Goal: Task Accomplishment & Management: Use online tool/utility

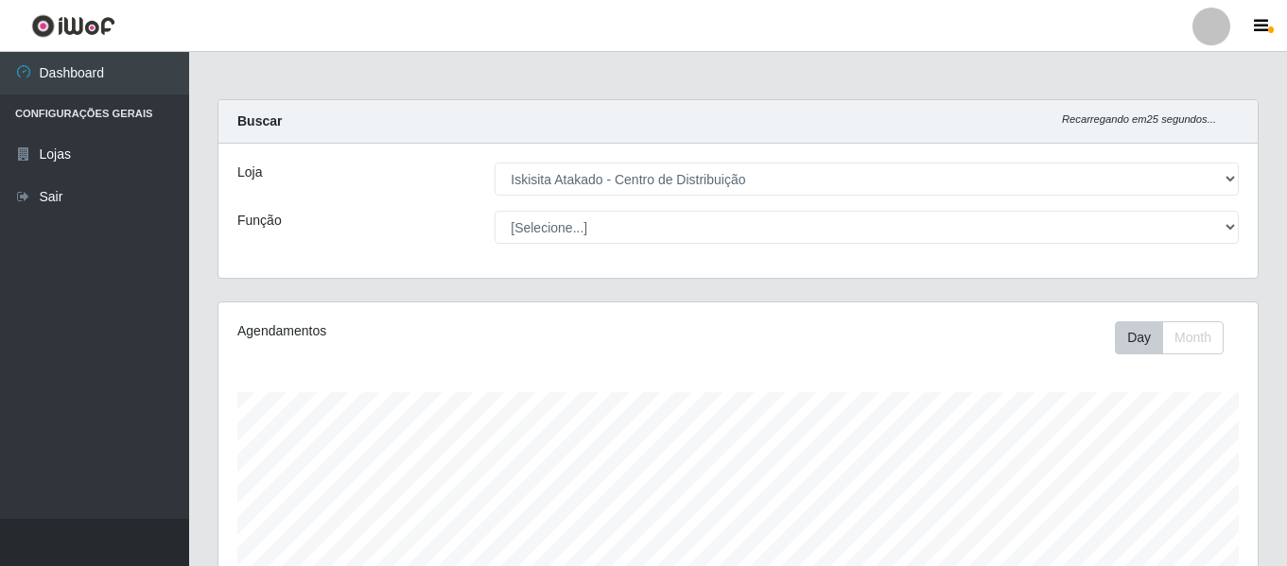
select select "425"
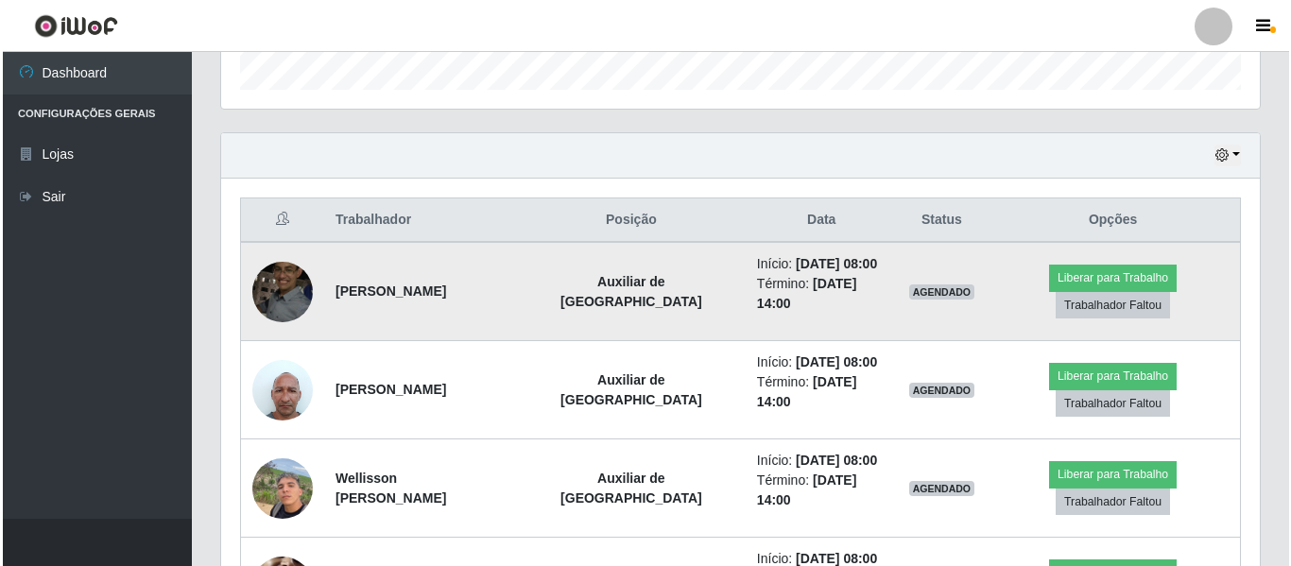
scroll to position [584, 0]
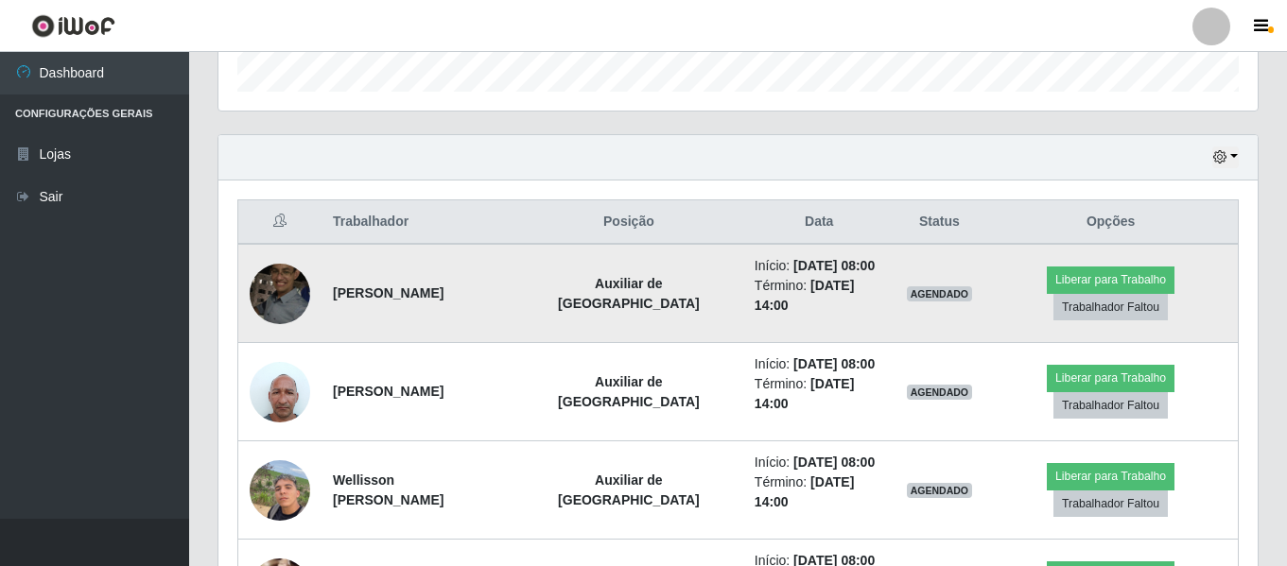
click at [279, 284] on img at bounding box center [280, 293] width 60 height 80
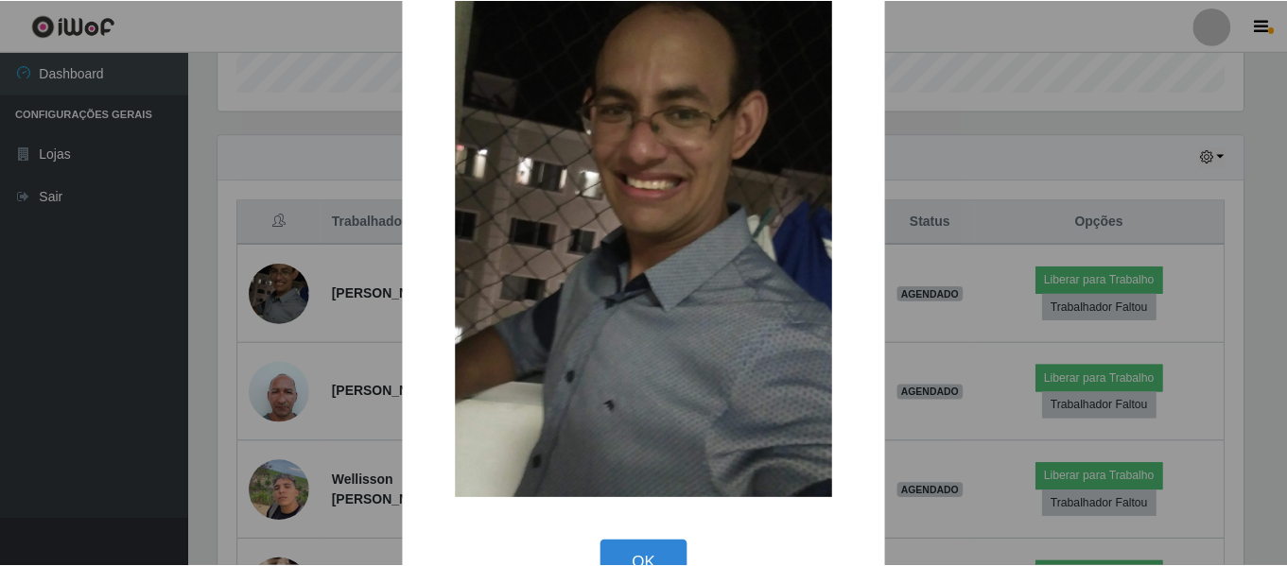
scroll to position [103, 0]
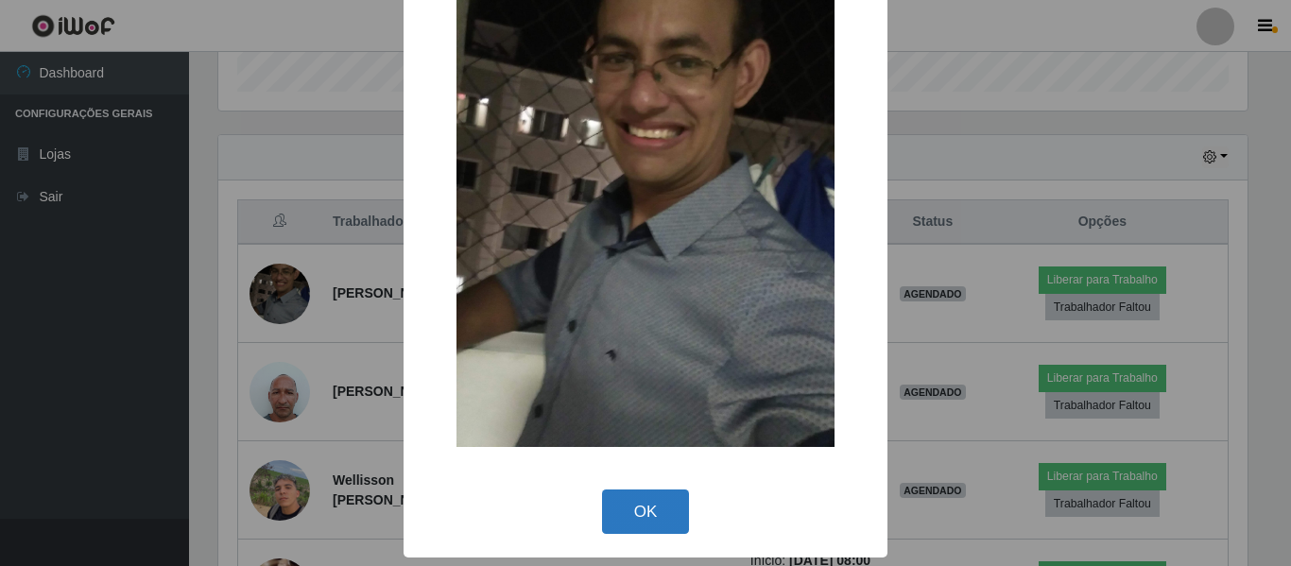
click at [646, 511] on button "OK" at bounding box center [646, 512] width 88 height 44
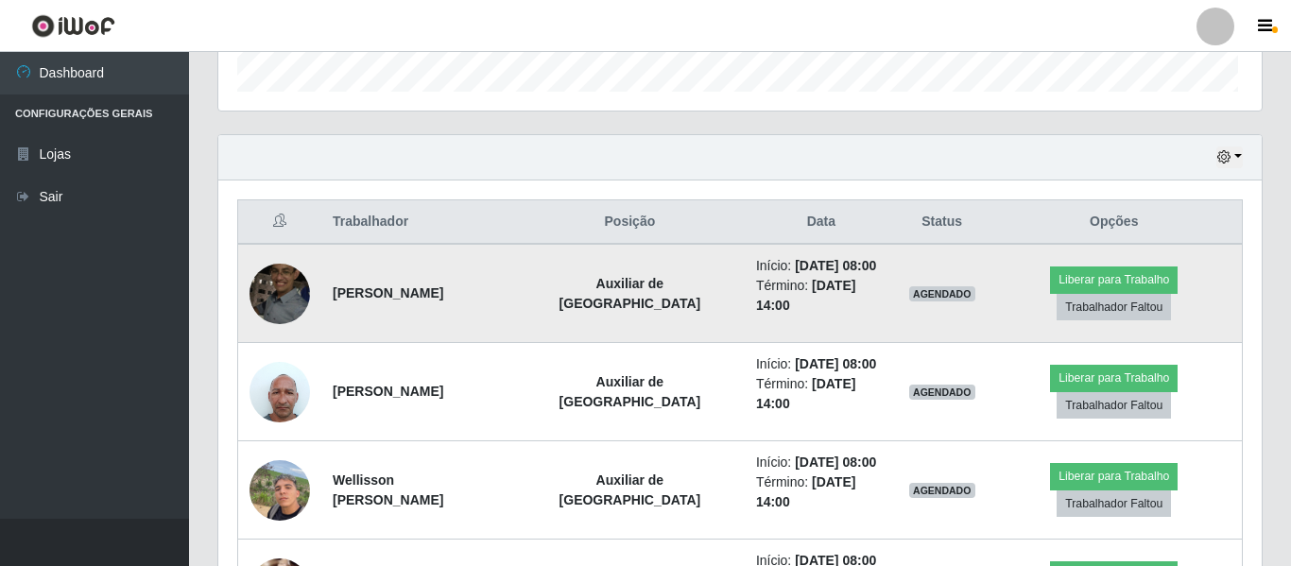
scroll to position [392, 1039]
click at [1079, 276] on button "Liberar para Trabalho" at bounding box center [1110, 280] width 128 height 26
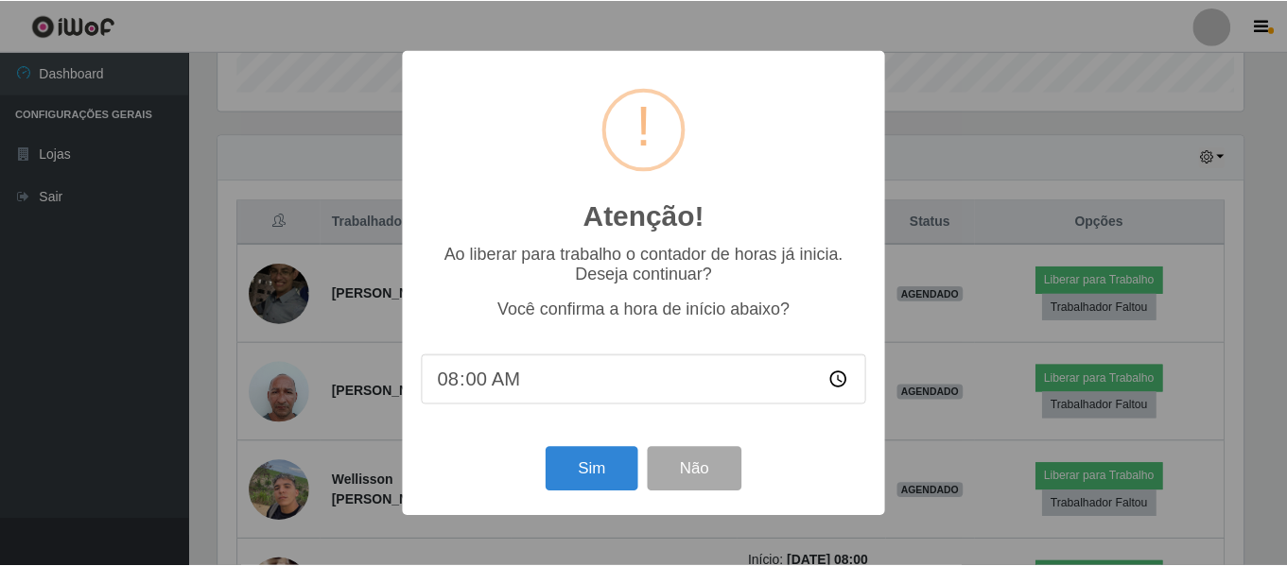
scroll to position [392, 1029]
click at [605, 477] on button "Sim" at bounding box center [593, 469] width 92 height 44
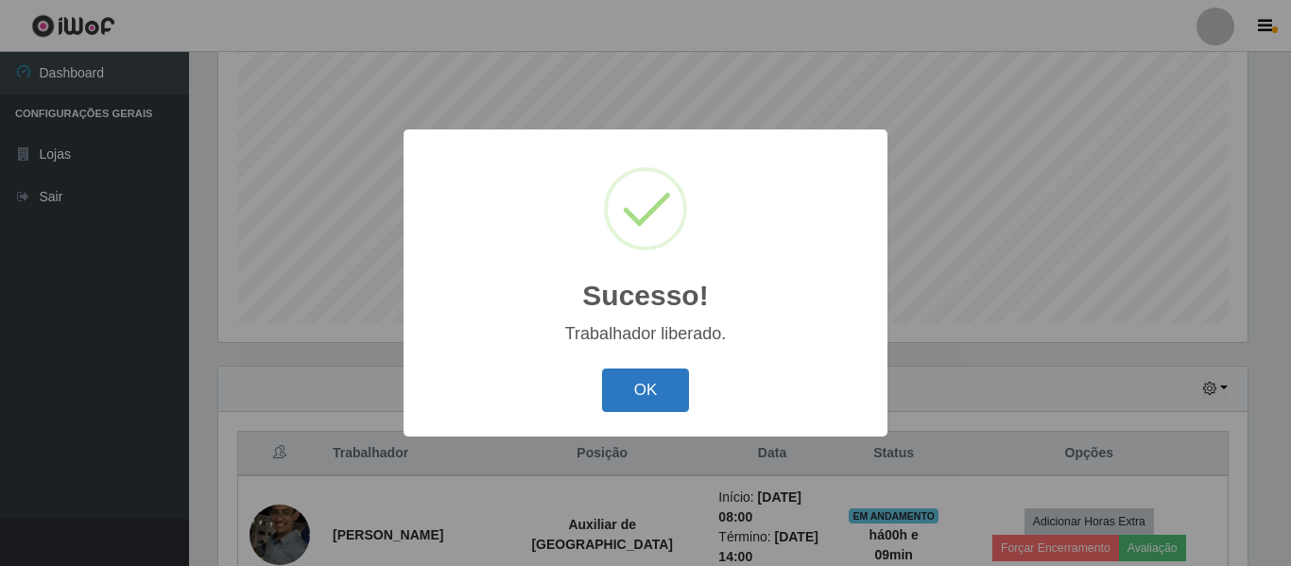
drag, startPoint x: 634, startPoint y: 393, endPoint x: 630, endPoint y: 385, distance: 9.7
click at [634, 392] on button "OK" at bounding box center [646, 391] width 88 height 44
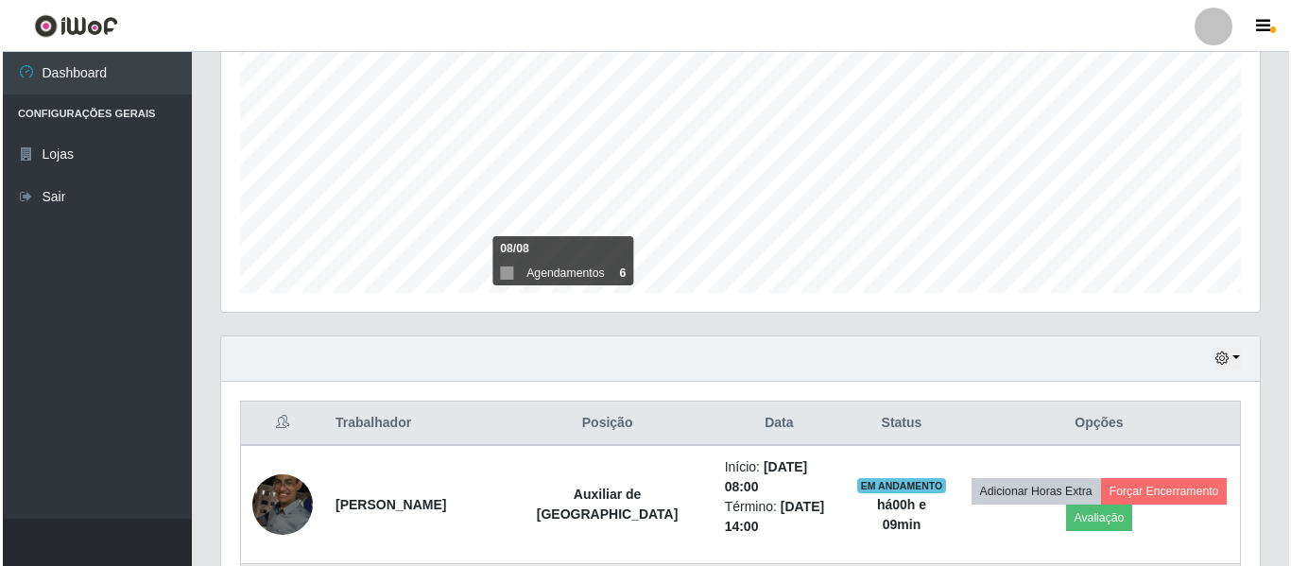
scroll to position [636, 0]
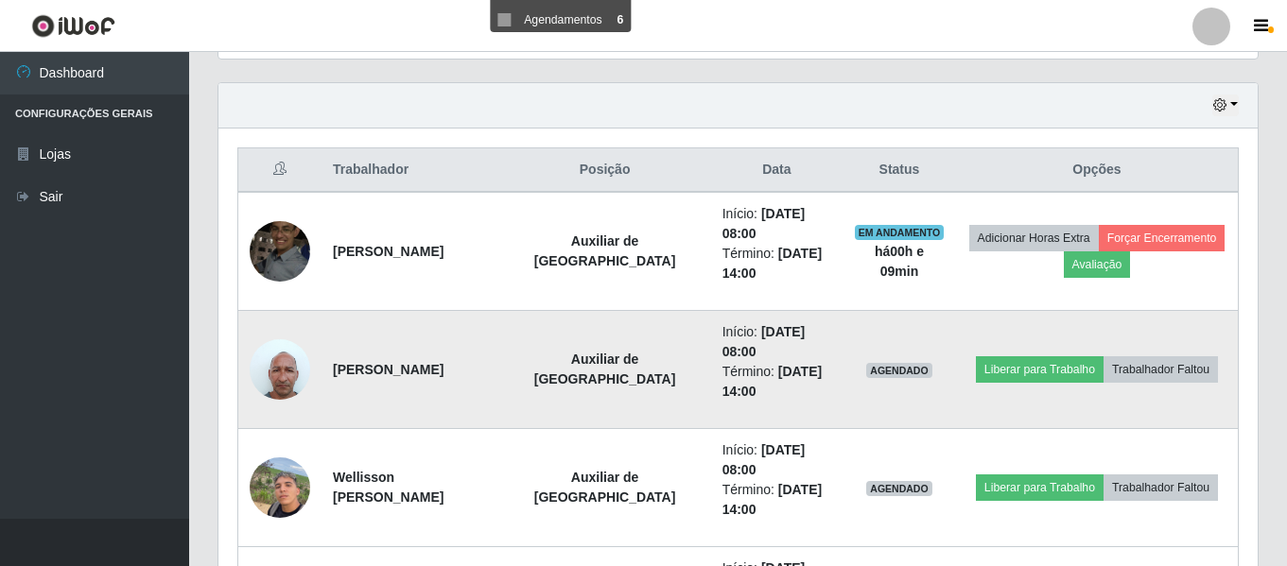
click at [284, 371] on img at bounding box center [280, 369] width 60 height 80
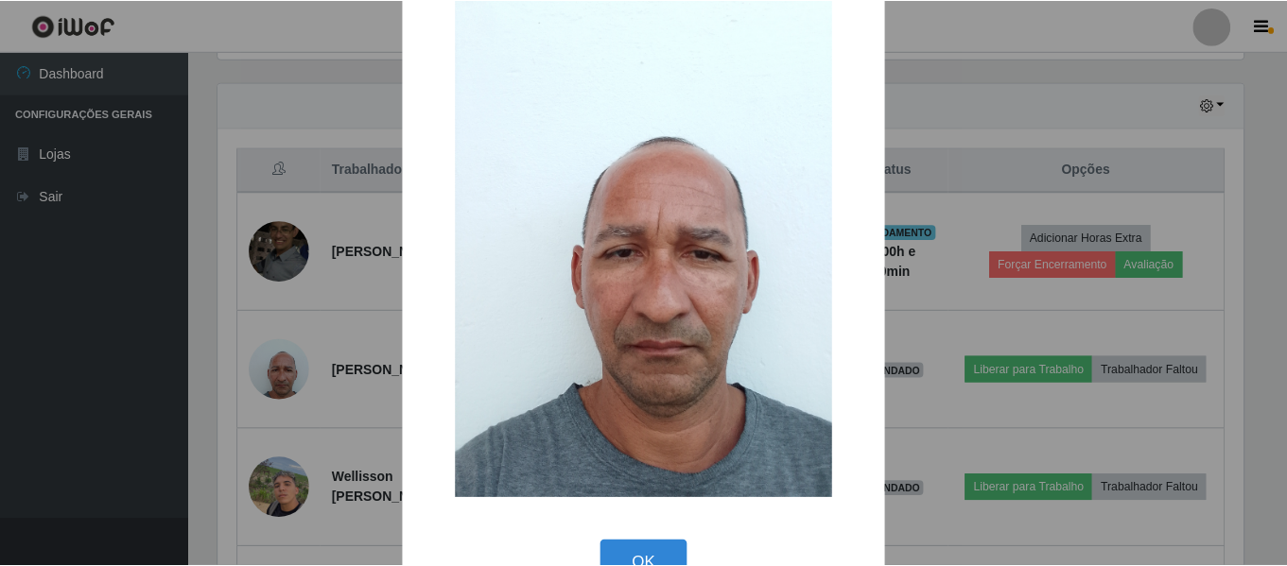
scroll to position [103, 0]
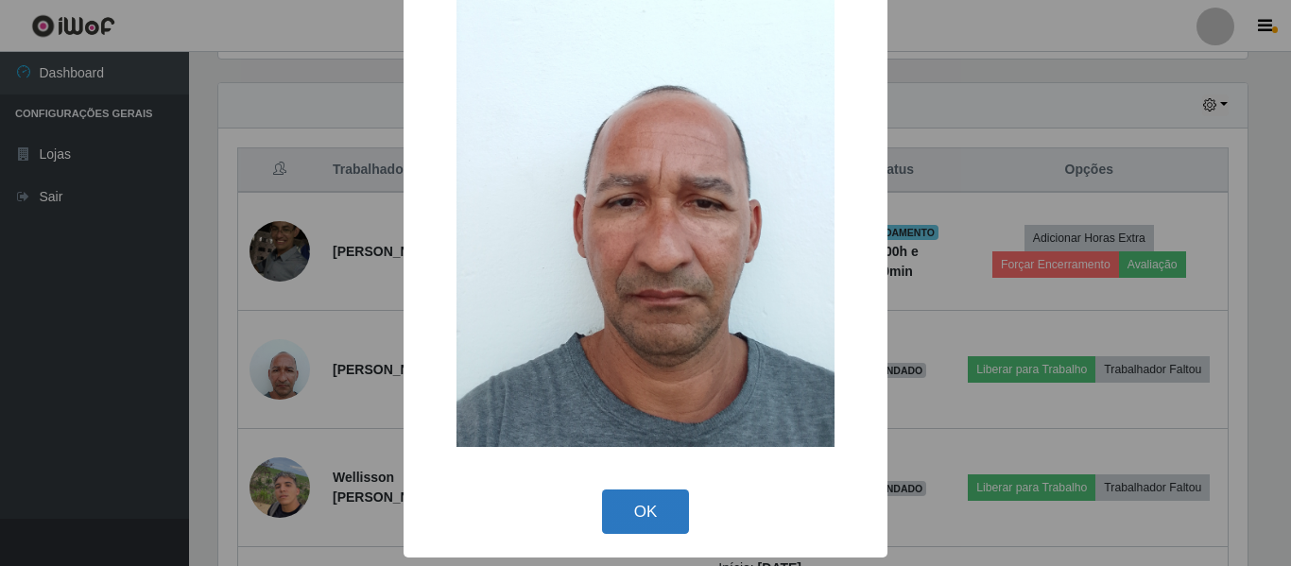
click at [646, 503] on button "OK" at bounding box center [646, 512] width 88 height 44
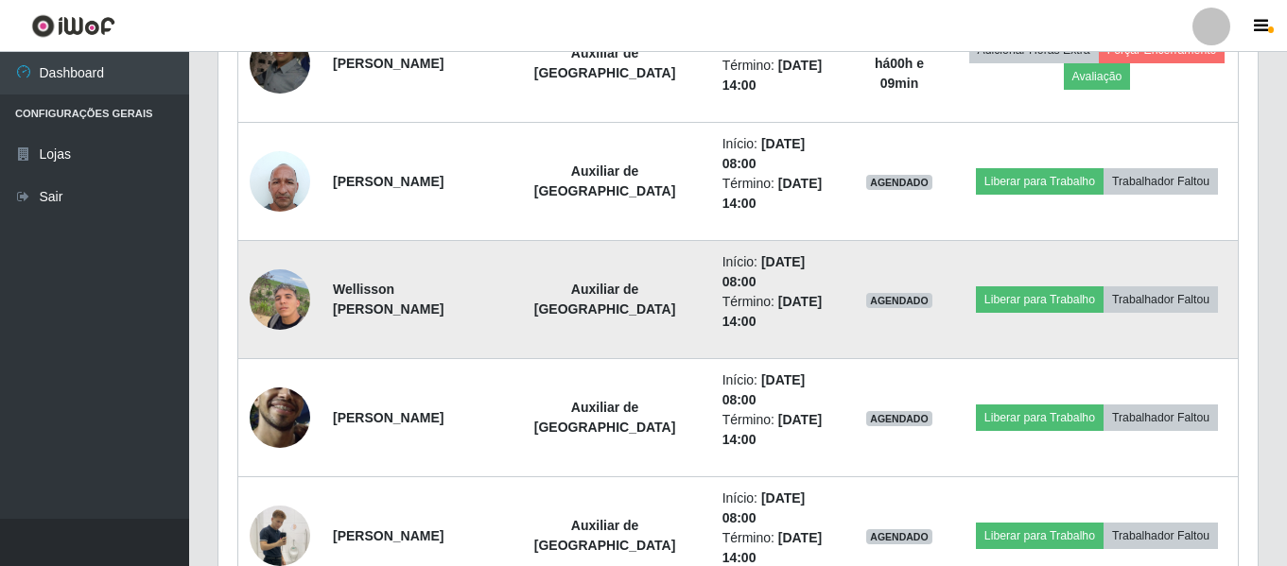
scroll to position [825, 0]
click at [287, 307] on img at bounding box center [280, 298] width 60 height 80
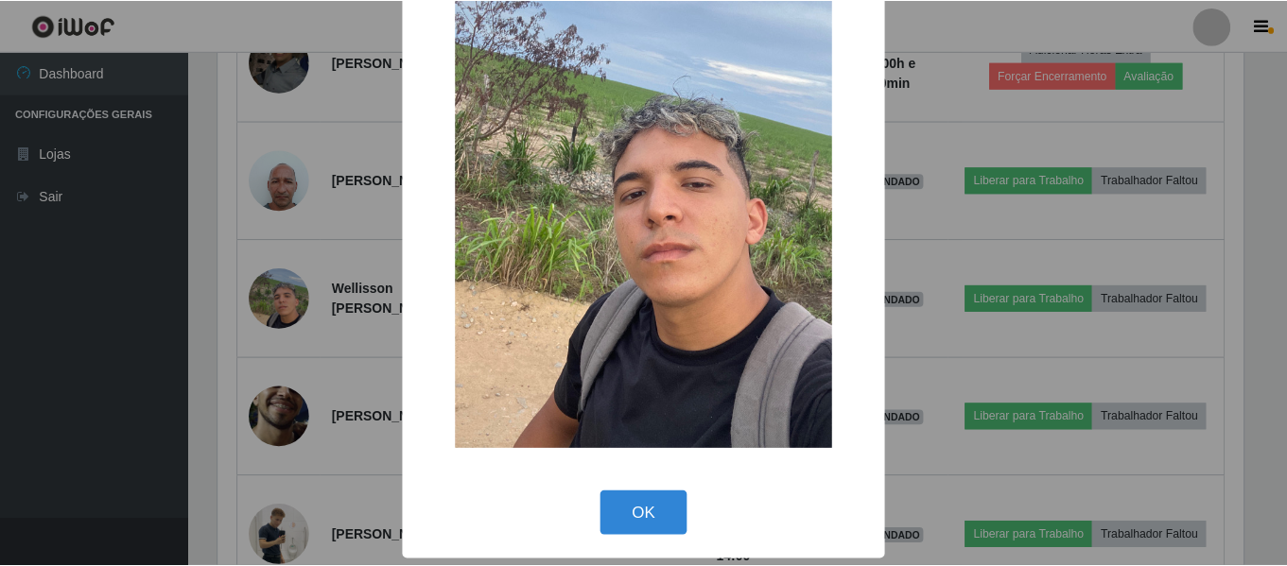
scroll to position [103, 0]
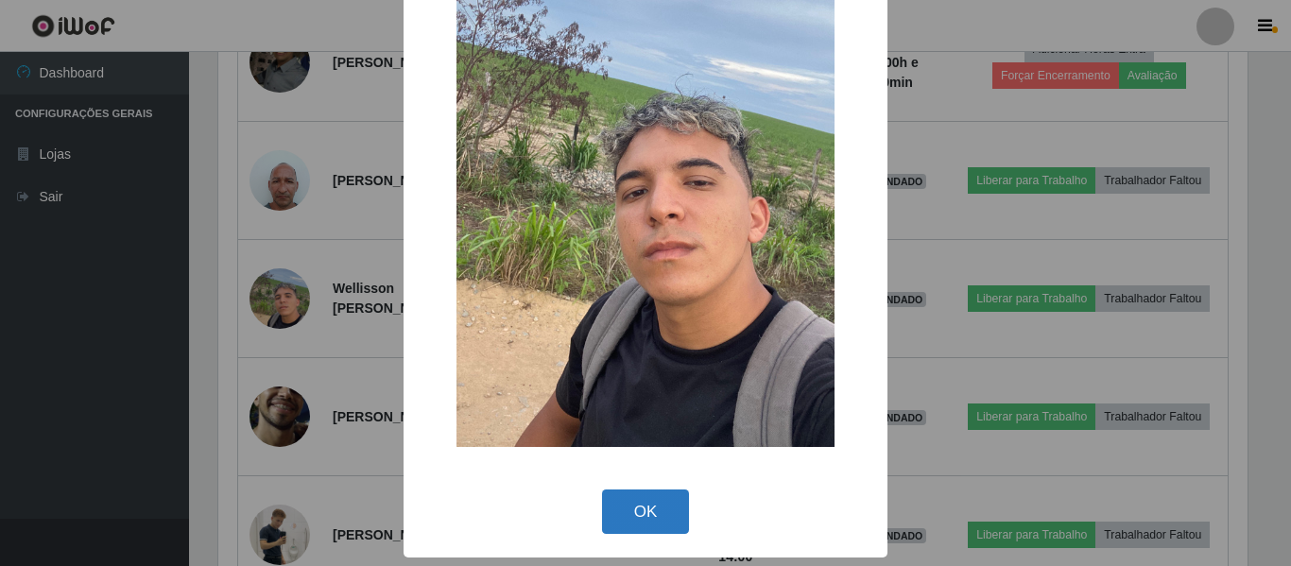
drag, startPoint x: 652, startPoint y: 506, endPoint x: 482, endPoint y: 437, distance: 183.6
click at [652, 505] on button "OK" at bounding box center [646, 512] width 88 height 44
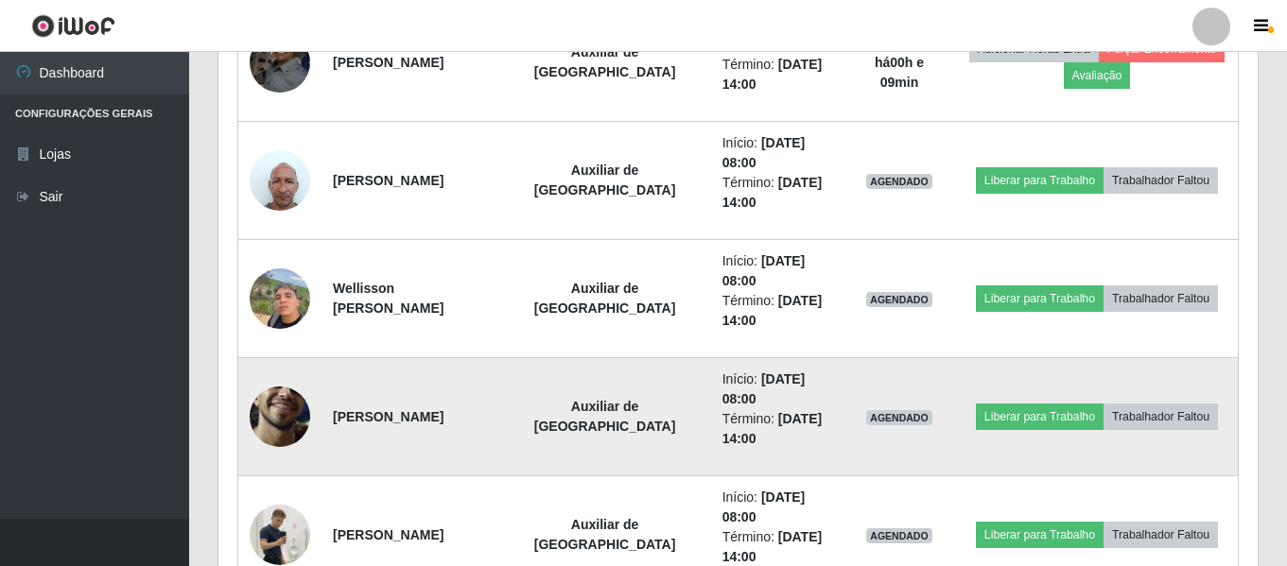
scroll to position [0, 0]
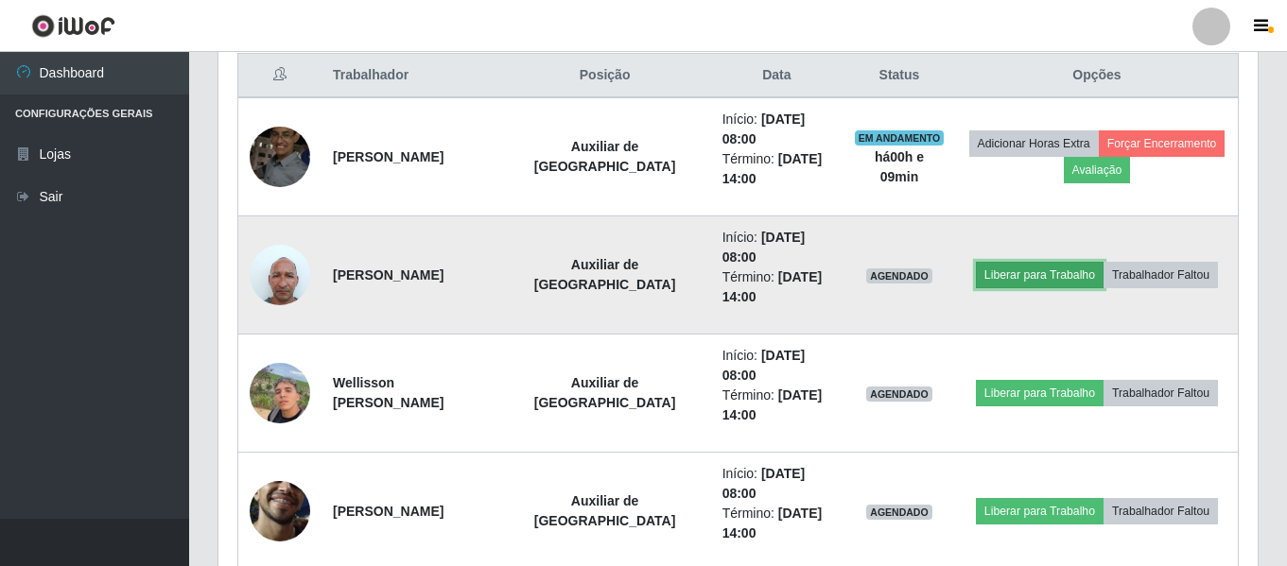
click at [1022, 274] on button "Liberar para Trabalho" at bounding box center [1040, 275] width 128 height 26
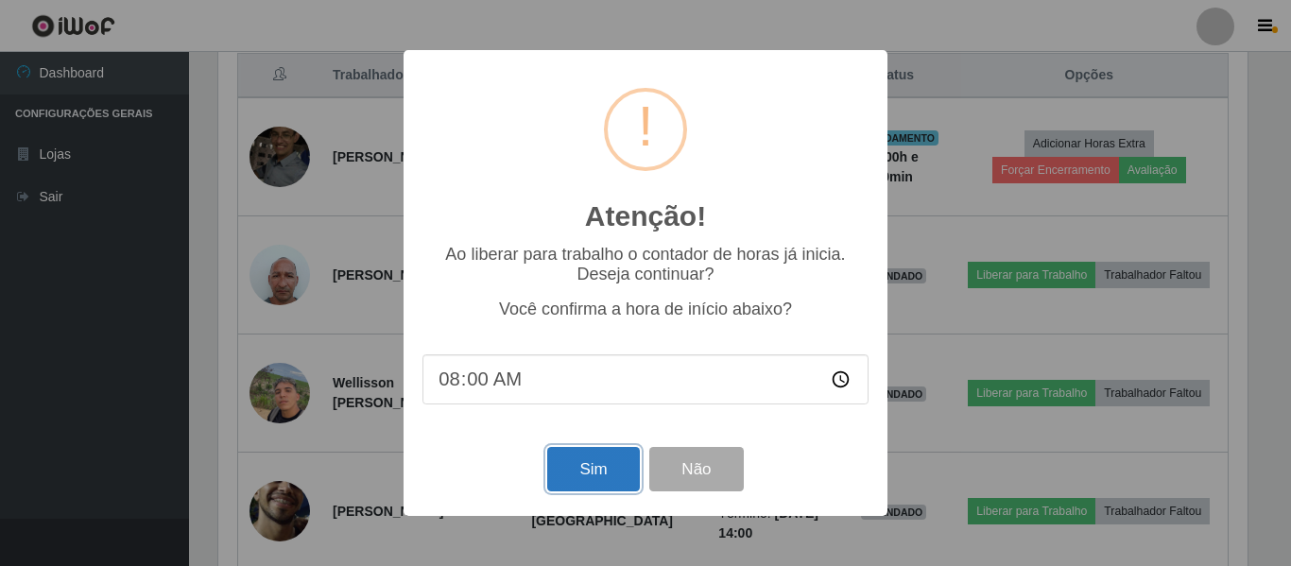
click at [600, 465] on button "Sim" at bounding box center [593, 469] width 92 height 44
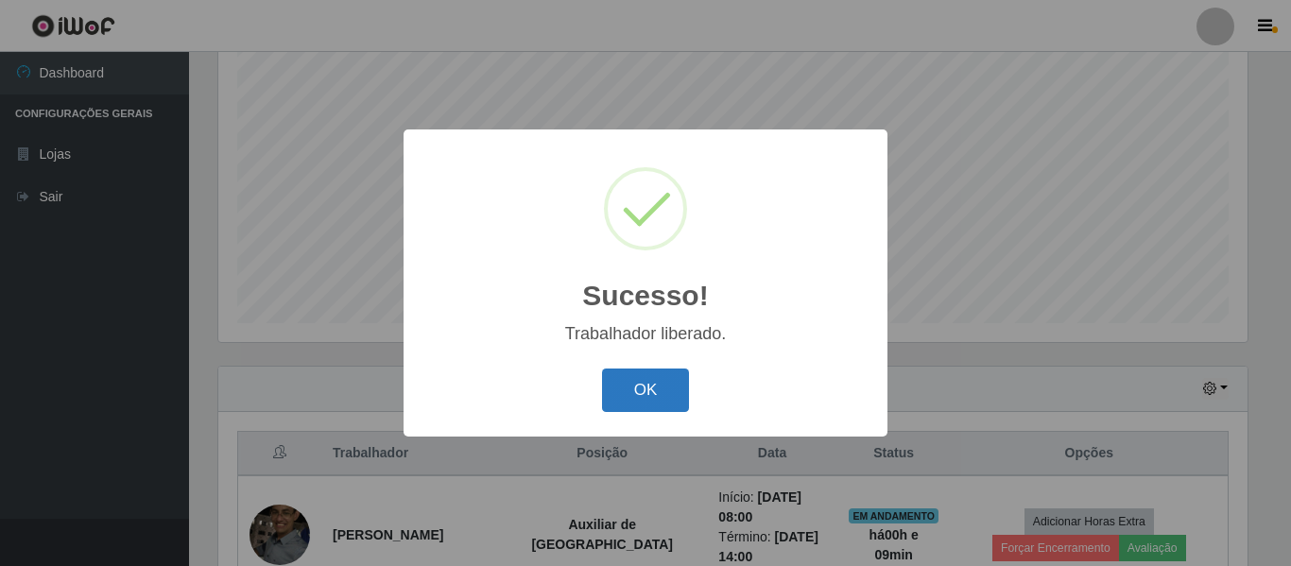
click at [646, 385] on button "OK" at bounding box center [646, 391] width 88 height 44
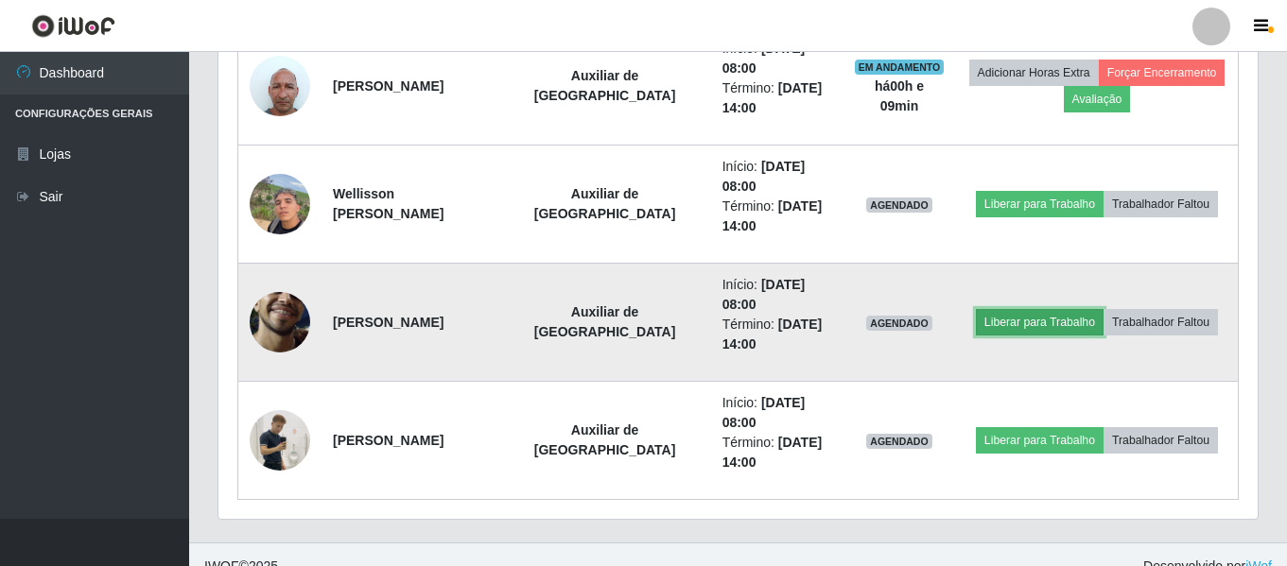
click at [1004, 320] on button "Liberar para Trabalho" at bounding box center [1040, 322] width 128 height 26
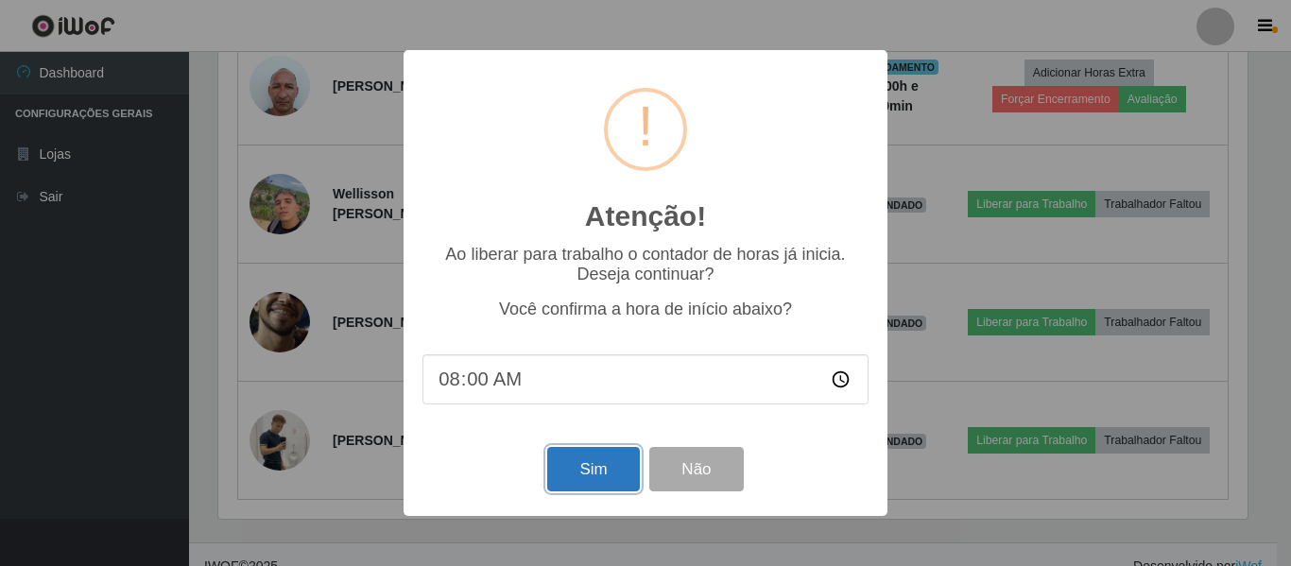
click at [597, 461] on button "Sim" at bounding box center [593, 469] width 92 height 44
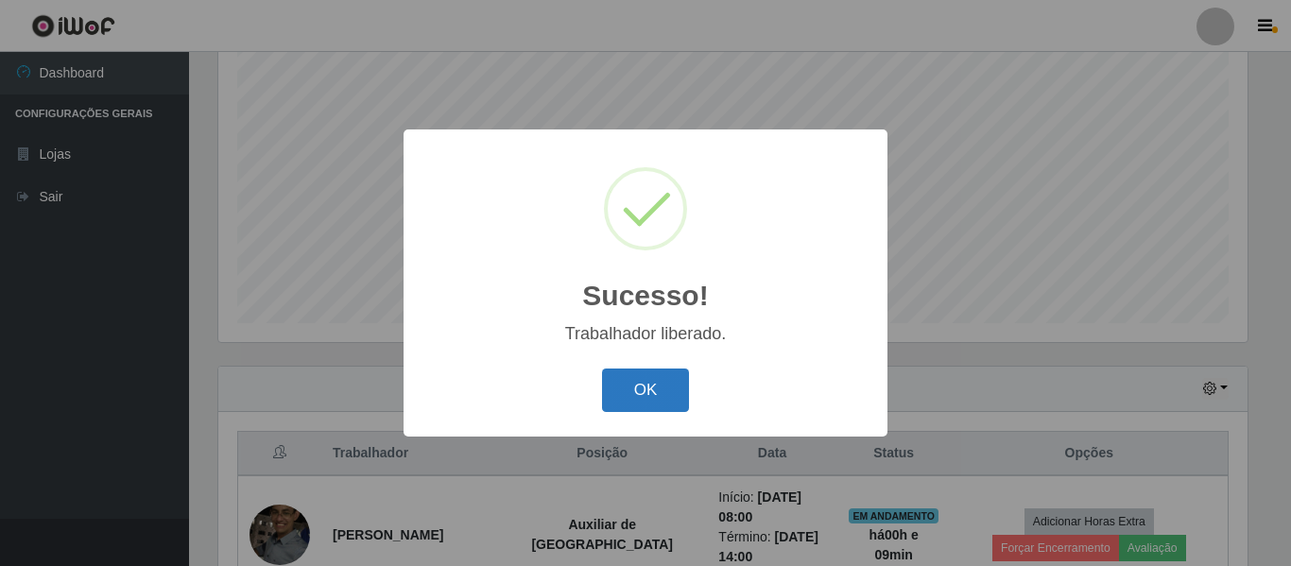
click at [652, 388] on button "OK" at bounding box center [646, 391] width 88 height 44
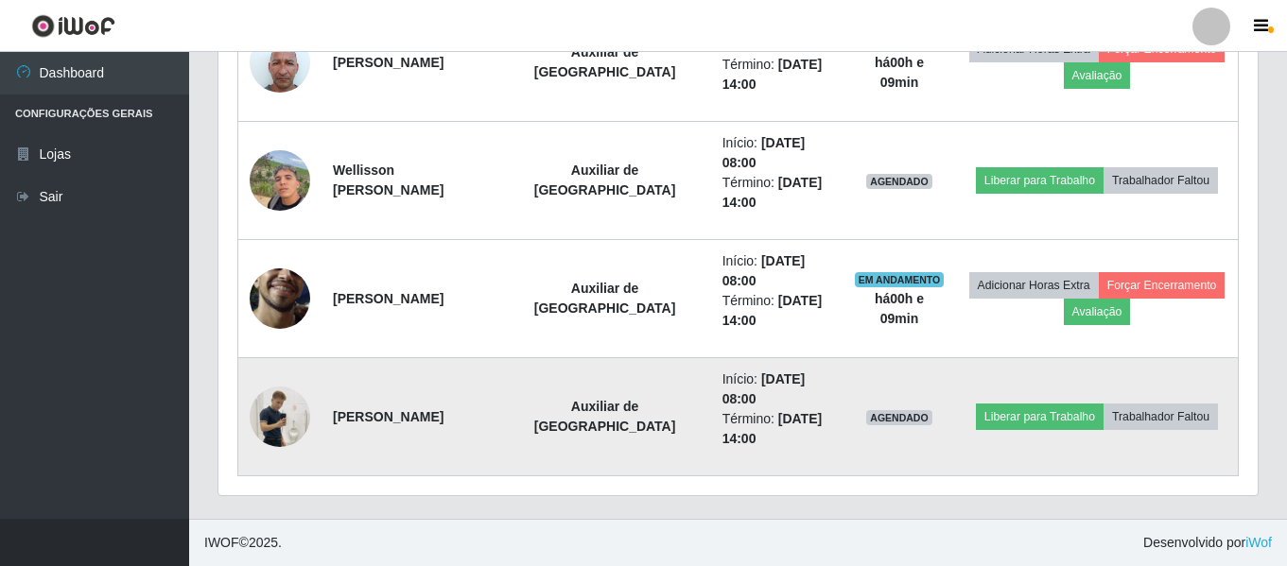
click at [286, 416] on img at bounding box center [280, 417] width 60 height 108
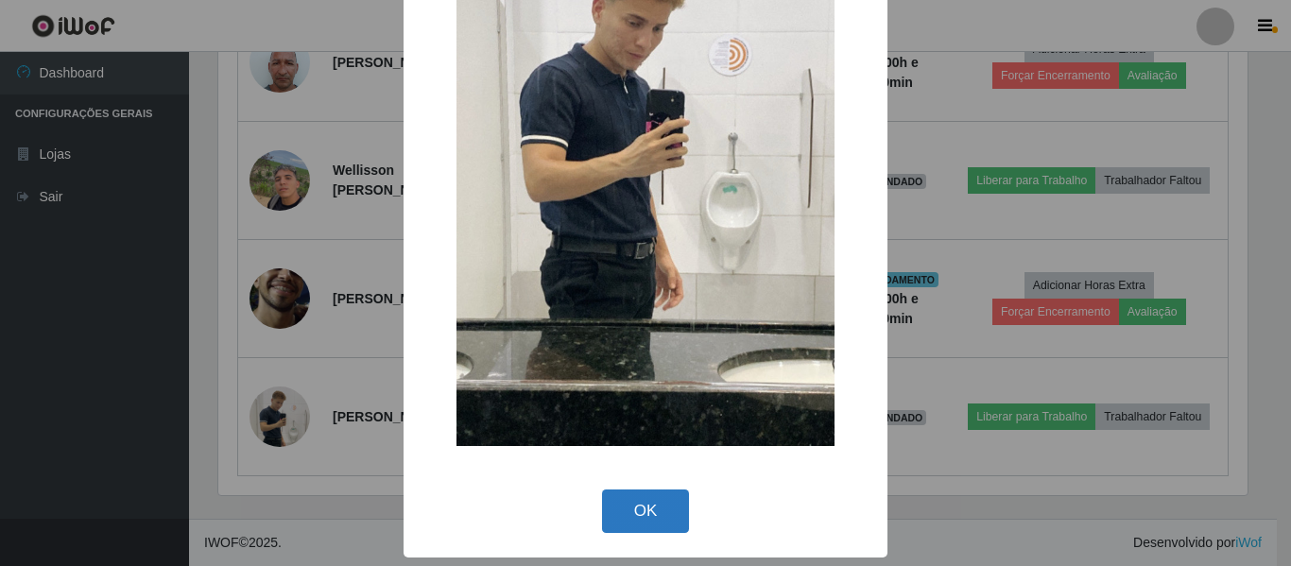
click at [668, 498] on button "OK" at bounding box center [646, 512] width 88 height 44
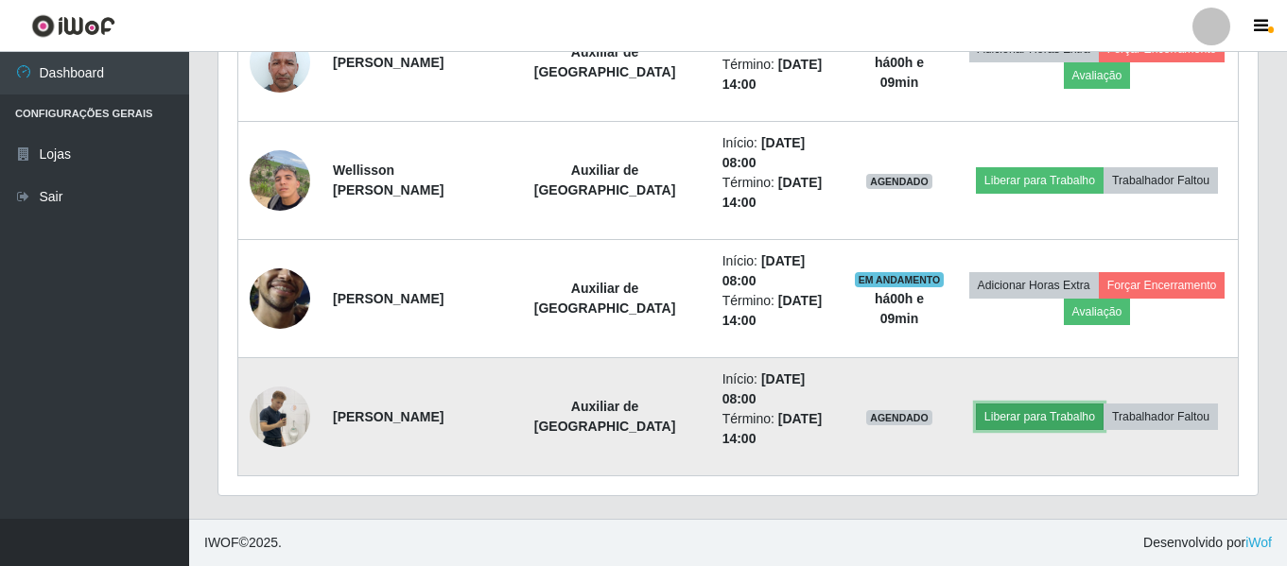
click at [1031, 415] on button "Liberar para Trabalho" at bounding box center [1040, 417] width 128 height 26
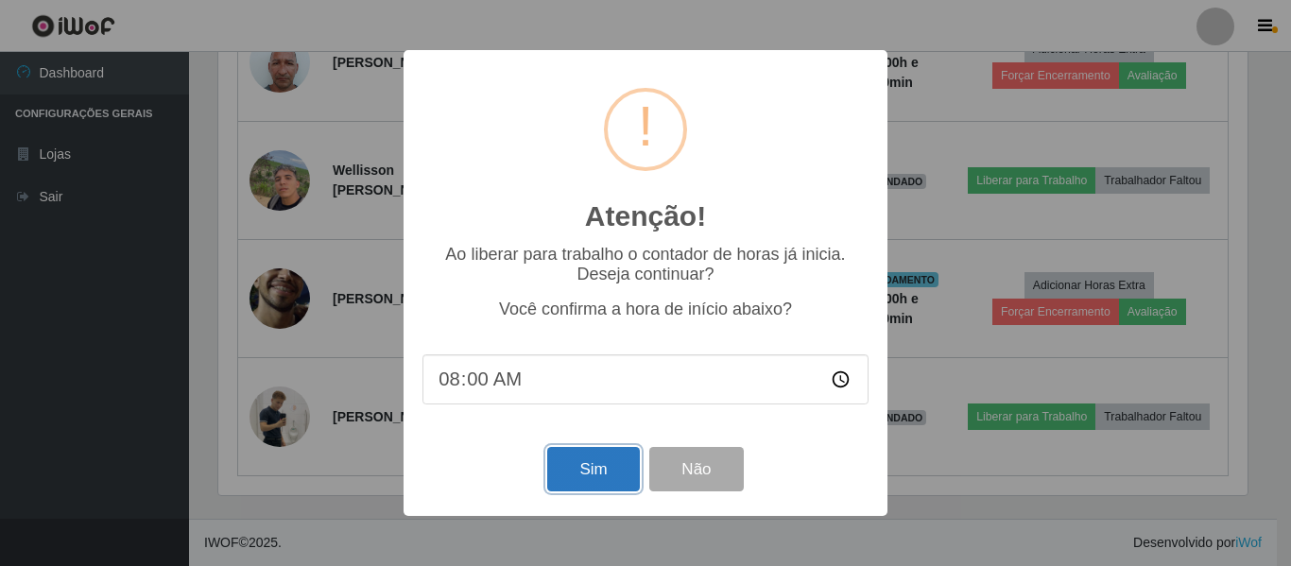
click at [586, 471] on button "Sim" at bounding box center [593, 469] width 92 height 44
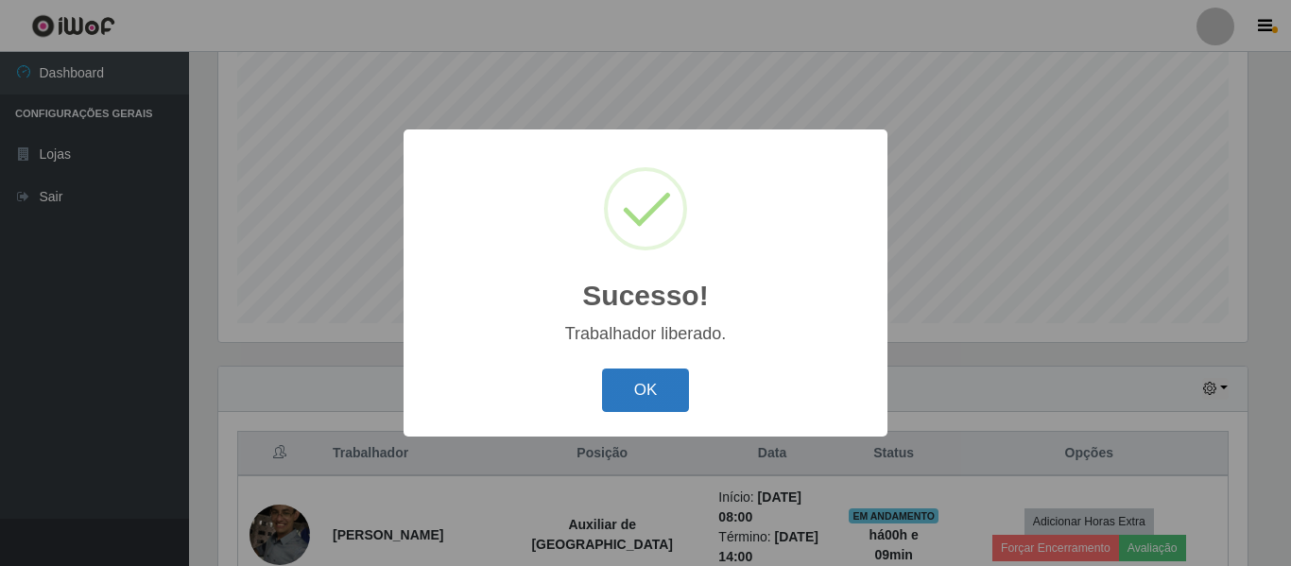
click at [636, 380] on button "OK" at bounding box center [646, 391] width 88 height 44
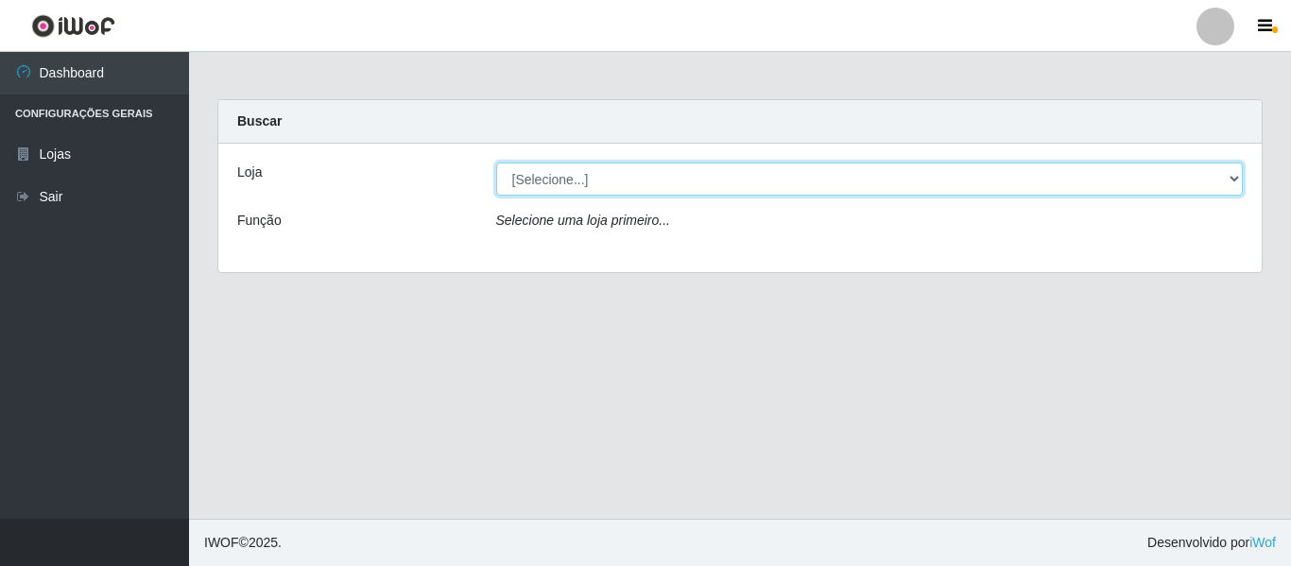
click at [631, 183] on select "[Selecione...] Iskisita Atakado - Centro de Distribuição" at bounding box center [870, 179] width 748 height 33
select select "425"
click at [496, 163] on select "[Selecione...] Iskisita Atakado - Centro de Distribuição" at bounding box center [870, 179] width 748 height 33
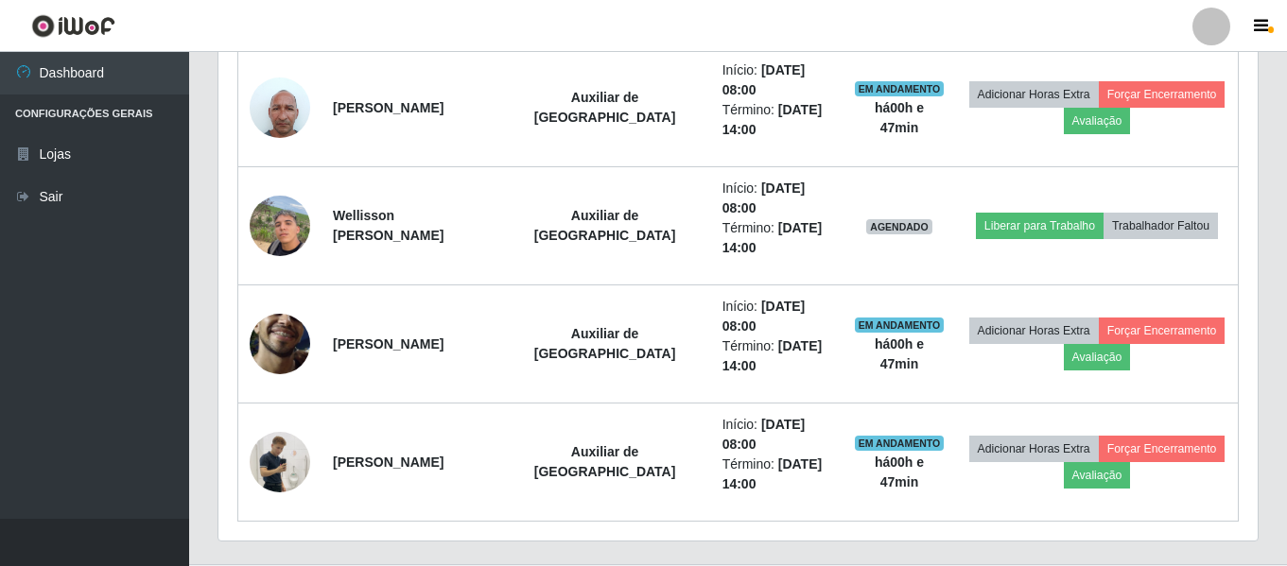
scroll to position [943, 0]
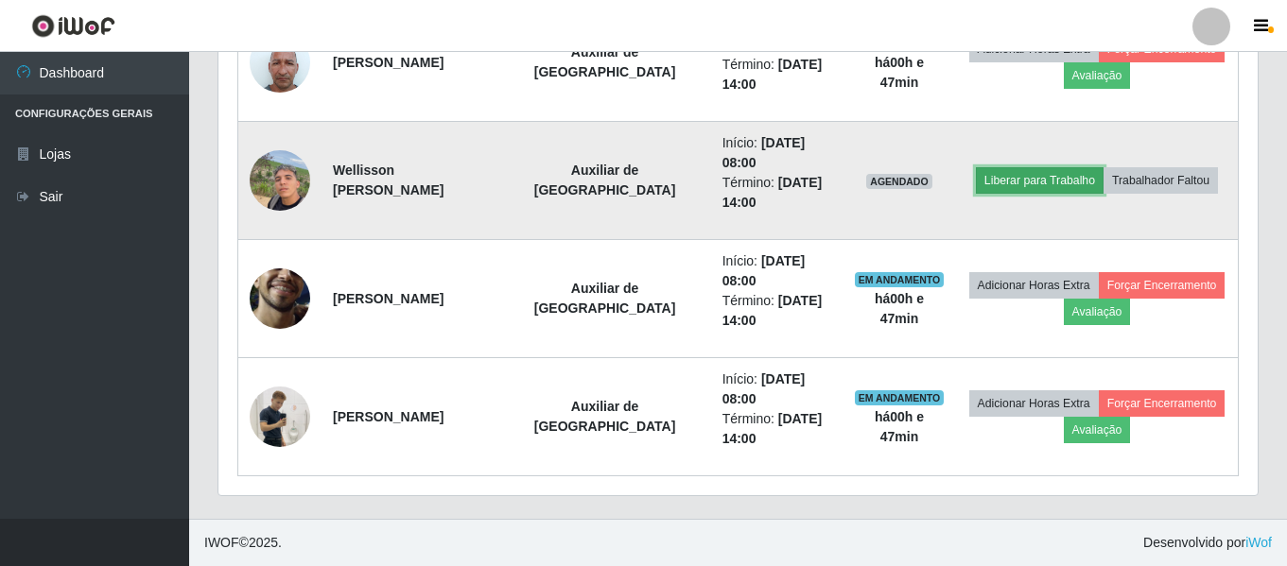
click at [1061, 181] on button "Liberar para Trabalho" at bounding box center [1040, 180] width 128 height 26
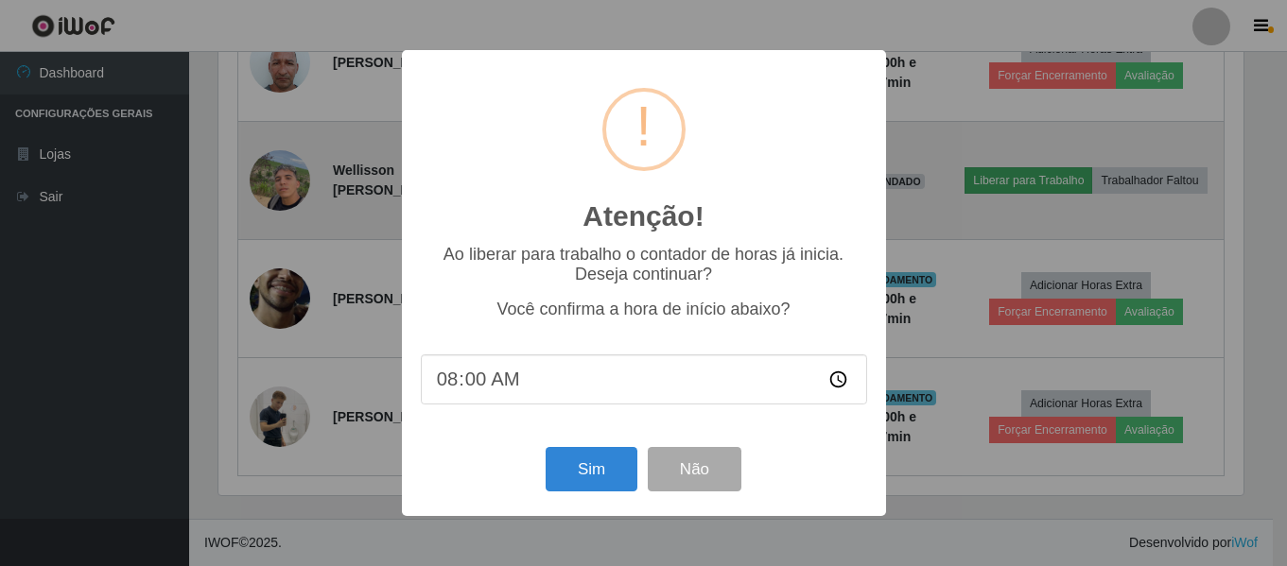
scroll to position [392, 1029]
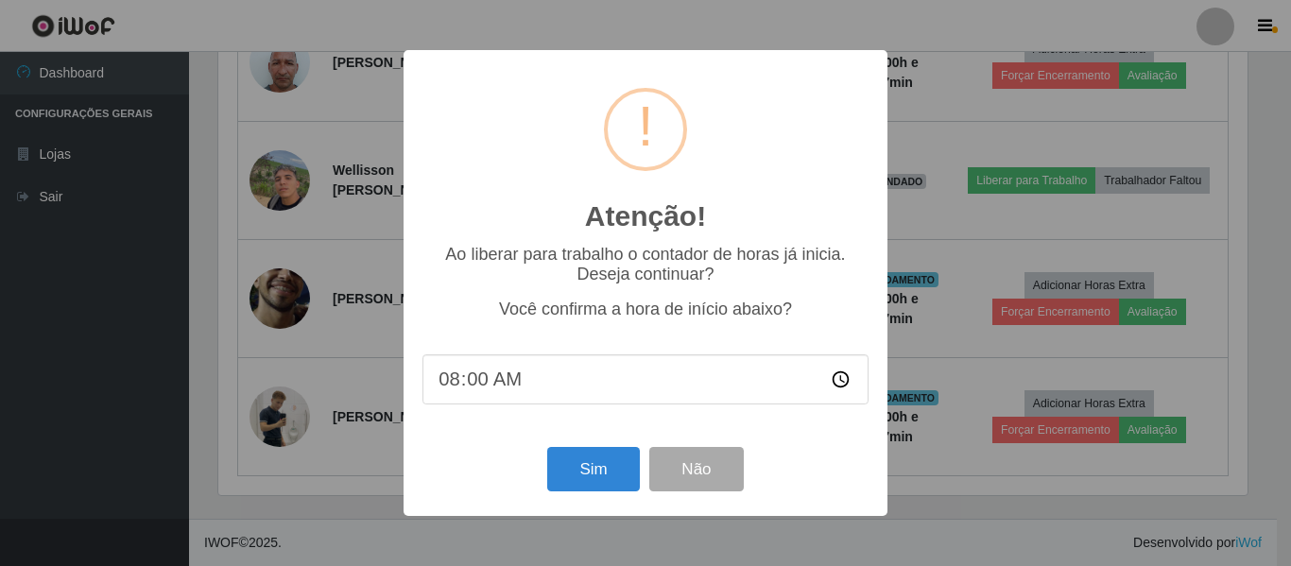
click at [474, 384] on input "08:00" at bounding box center [646, 379] width 446 height 50
type input "08:15"
click at [590, 474] on button "Sim" at bounding box center [593, 469] width 92 height 44
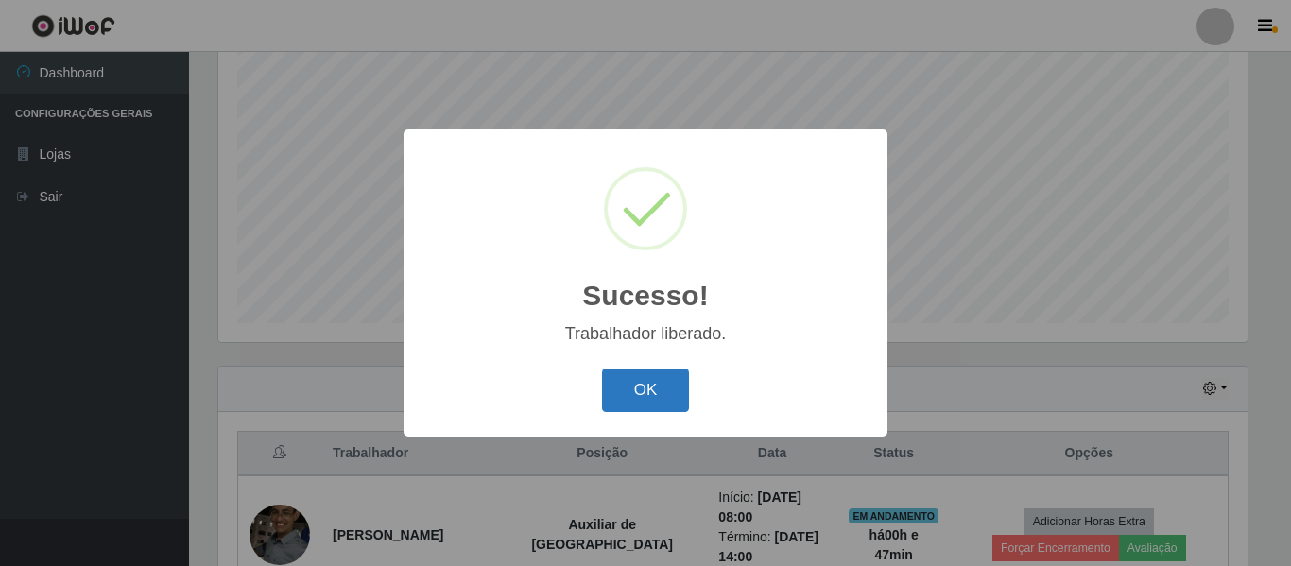
click at [626, 388] on button "OK" at bounding box center [646, 391] width 88 height 44
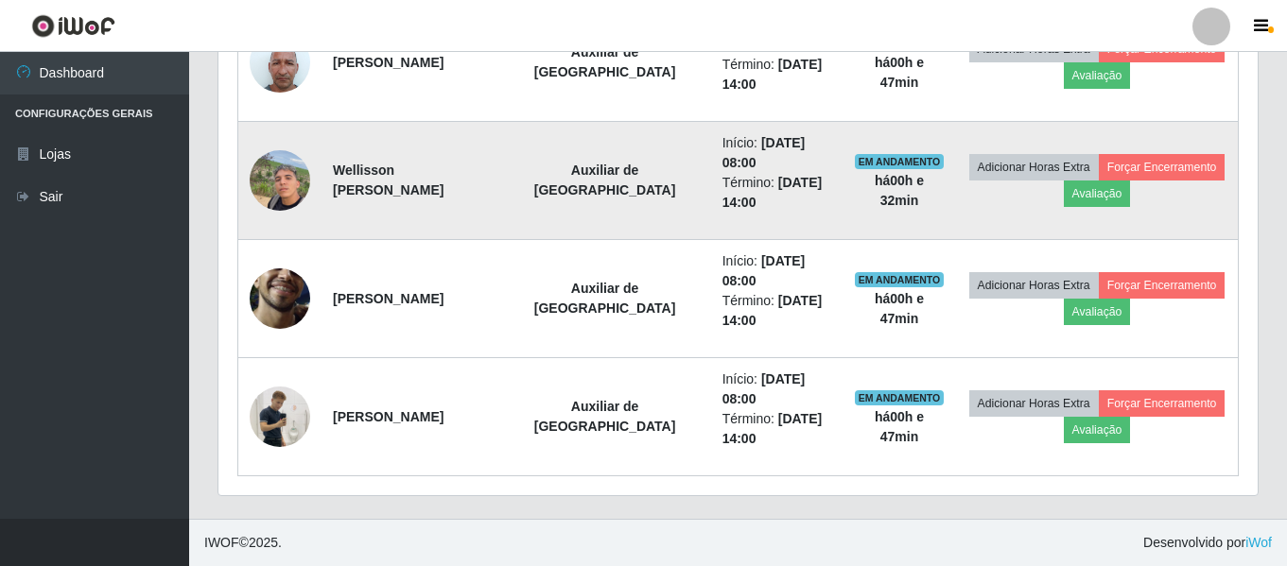
scroll to position [849, 0]
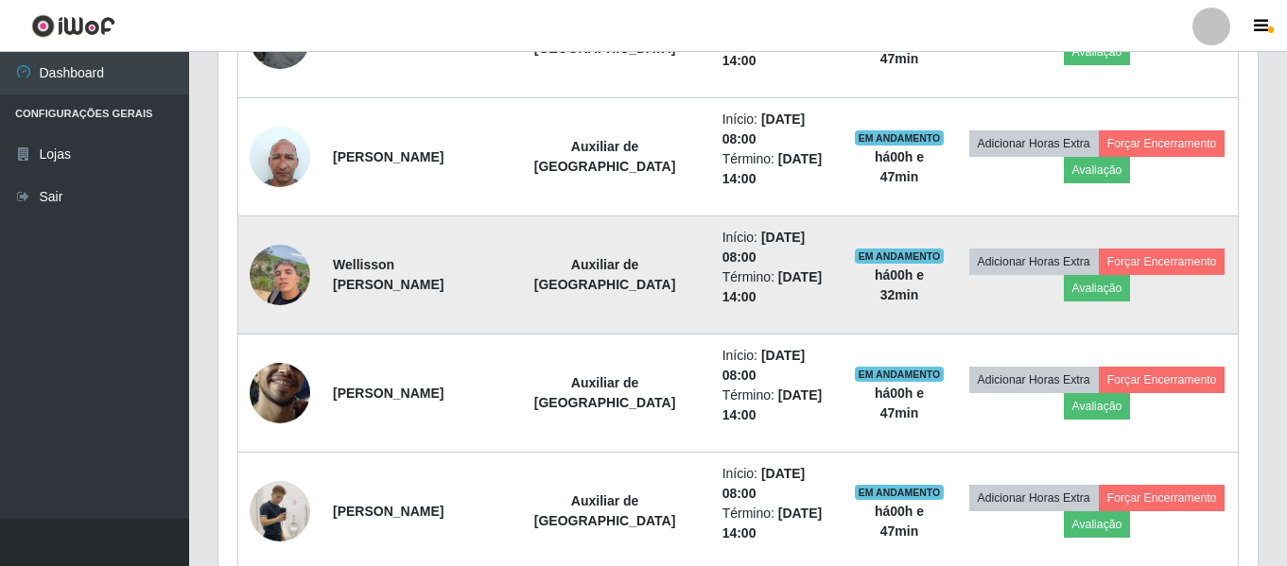
click at [289, 268] on img at bounding box center [280, 274] width 60 height 80
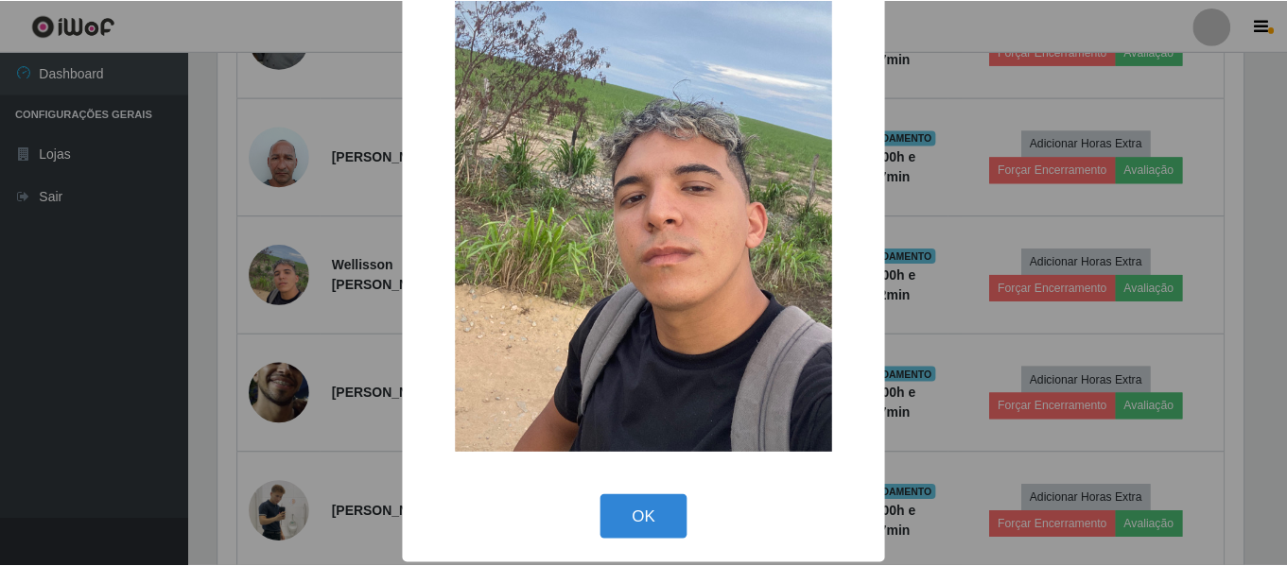
scroll to position [103, 0]
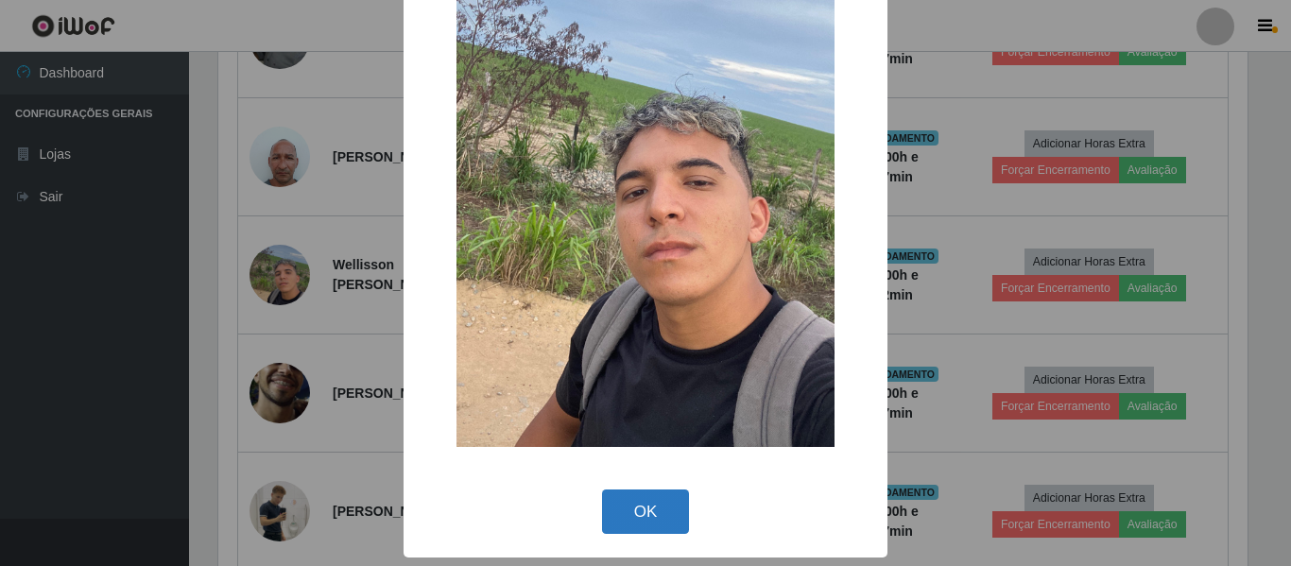
click at [649, 503] on button "OK" at bounding box center [646, 512] width 88 height 44
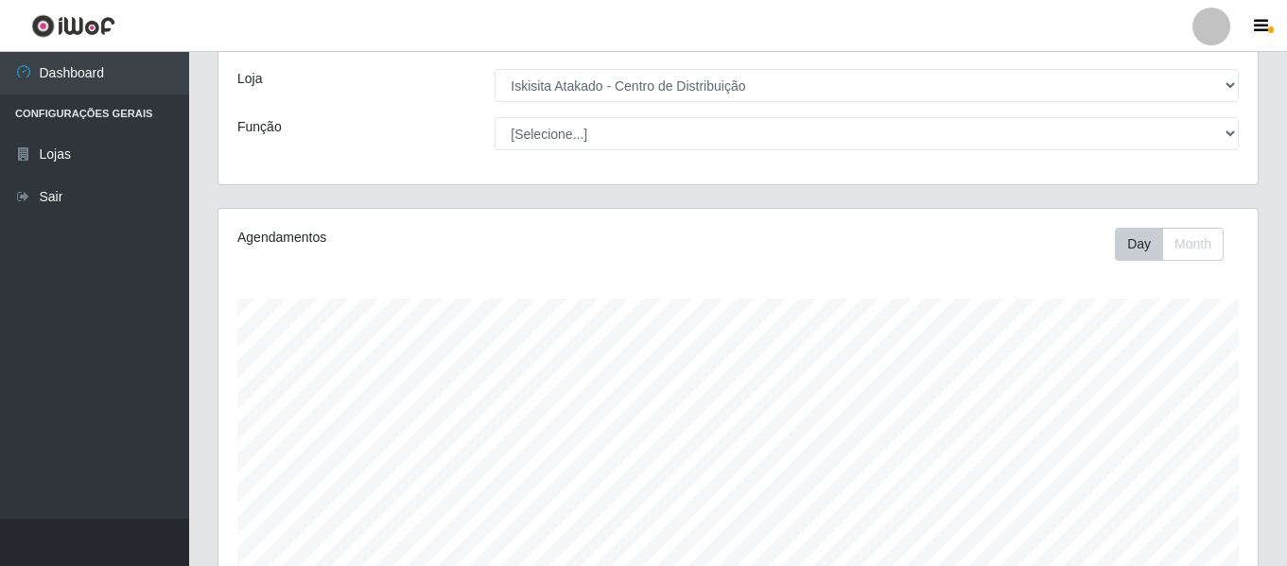
scroll to position [93, 0]
